Goal: Task Accomplishment & Management: Complete application form

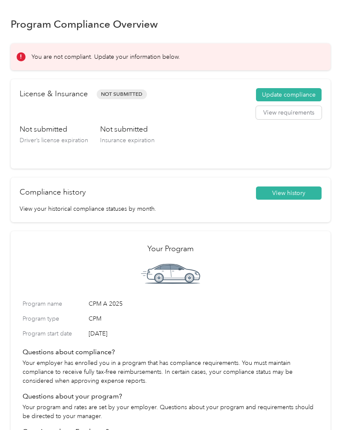
click at [57, 99] on h2 "License & Insurance" at bounding box center [54, 93] width 68 height 11
click at [303, 94] on button "Update compliance" at bounding box center [289, 95] width 66 height 14
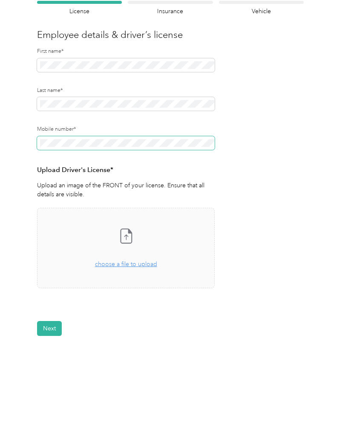
scroll to position [64, 0]
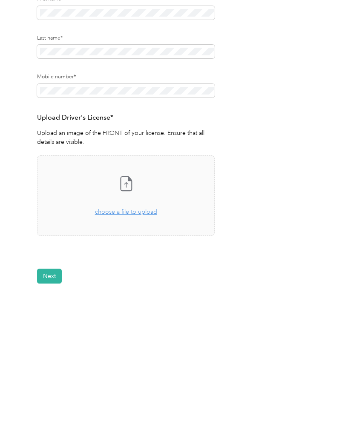
click at [137, 261] on span "choose a file to upload" at bounding box center [126, 264] width 62 height 7
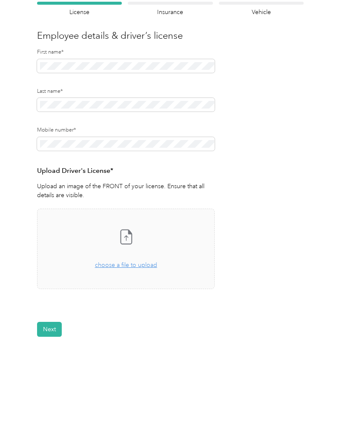
scroll to position [0, 0]
click at [208, 316] on icon at bounding box center [208, 313] width 7 height 7
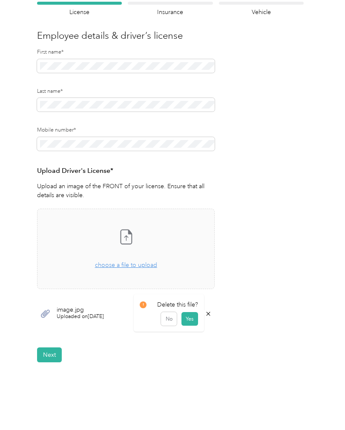
click at [268, 301] on form "Employee details & driver’s license License Insurance declaration Insurance Veh…" at bounding box center [170, 182] width 266 height 360
click at [194, 314] on button "View" at bounding box center [191, 314] width 13 height 6
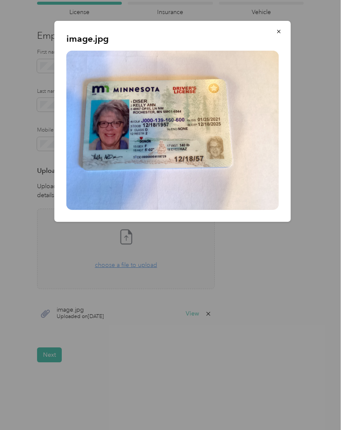
click at [283, 27] on button "button" at bounding box center [279, 31] width 18 height 15
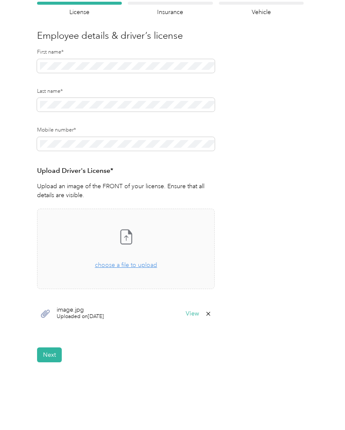
click at [48, 355] on button "Next" at bounding box center [49, 354] width 25 height 15
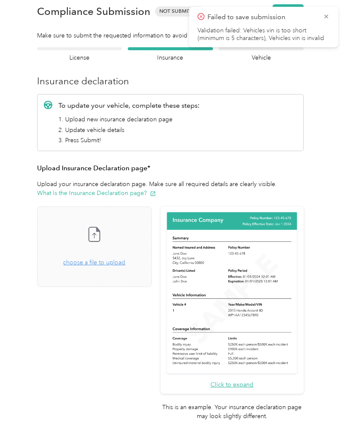
scroll to position [10, 0]
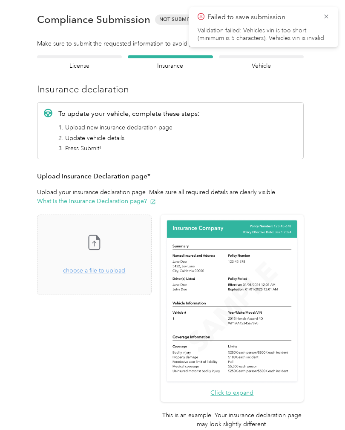
click at [326, 15] on icon at bounding box center [325, 17] width 7 height 8
